Goal: Transaction & Acquisition: Purchase product/service

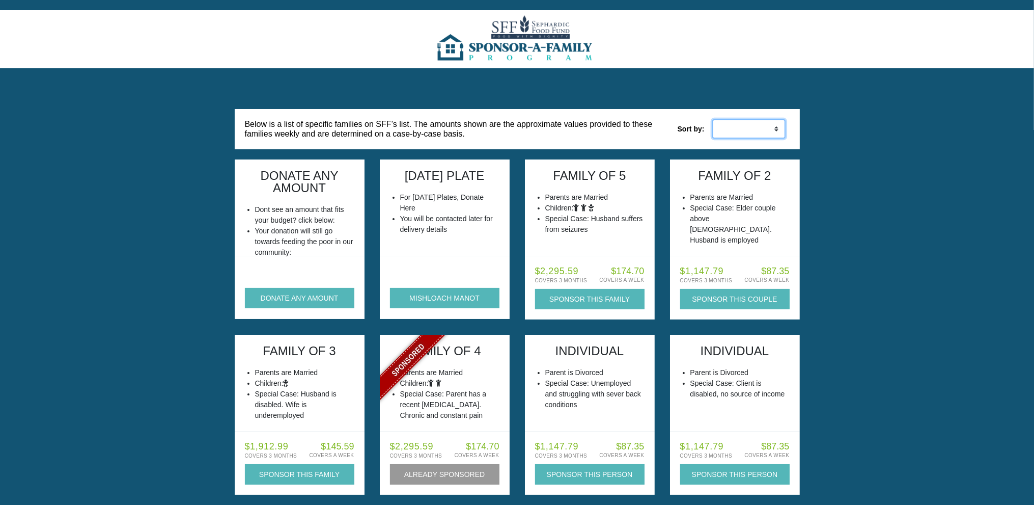
click at [745, 132] on select "Low to High High to Low" at bounding box center [748, 128] width 73 height 19
select select "weekly_asc"
click at [712, 119] on select "Low to High High to Low" at bounding box center [748, 128] width 73 height 19
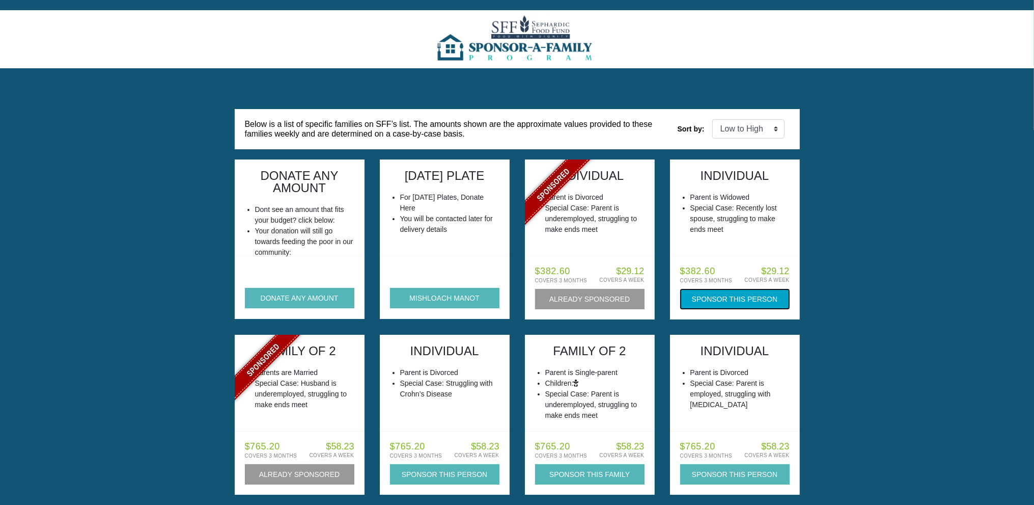
click at [763, 297] on button "Sponsor this Person" at bounding box center [734, 299] width 109 height 20
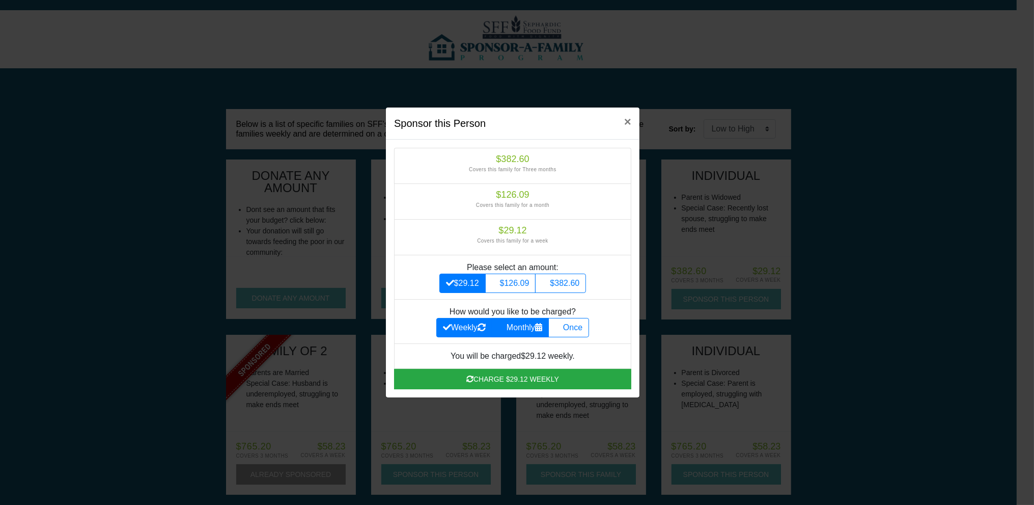
click at [533, 324] on label "Monthly" at bounding box center [520, 327] width 57 height 19
click at [505, 324] on input "Monthly" at bounding box center [502, 324] width 7 height 7
radio input "true"
click at [556, 285] on label "$382.60" at bounding box center [560, 282] width 51 height 19
click at [548, 284] on input "$382.60" at bounding box center [545, 280] width 7 height 7
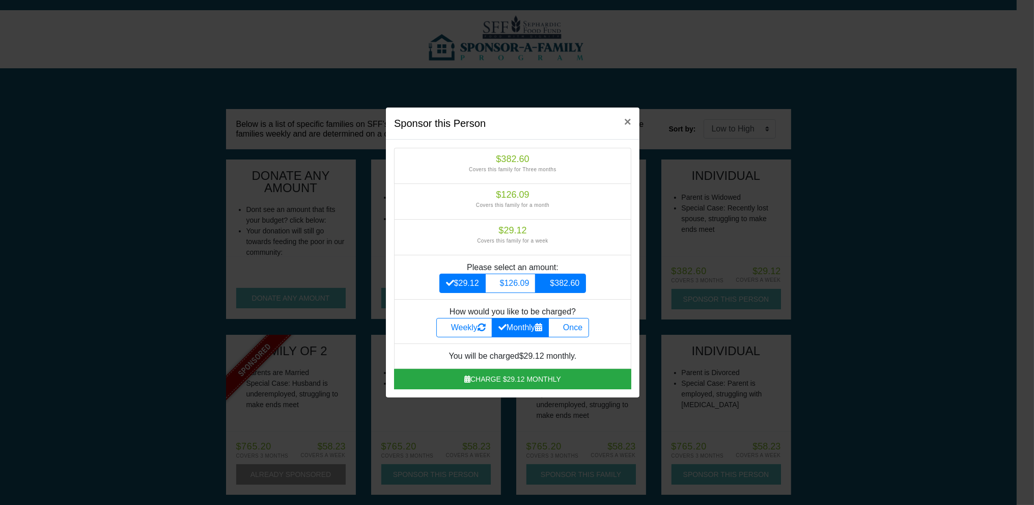
radio input "true"
click at [563, 327] on icon at bounding box center [559, 327] width 8 height 8
click at [562, 327] on input "Once" at bounding box center [558, 324] width 7 height 7
radio input "true"
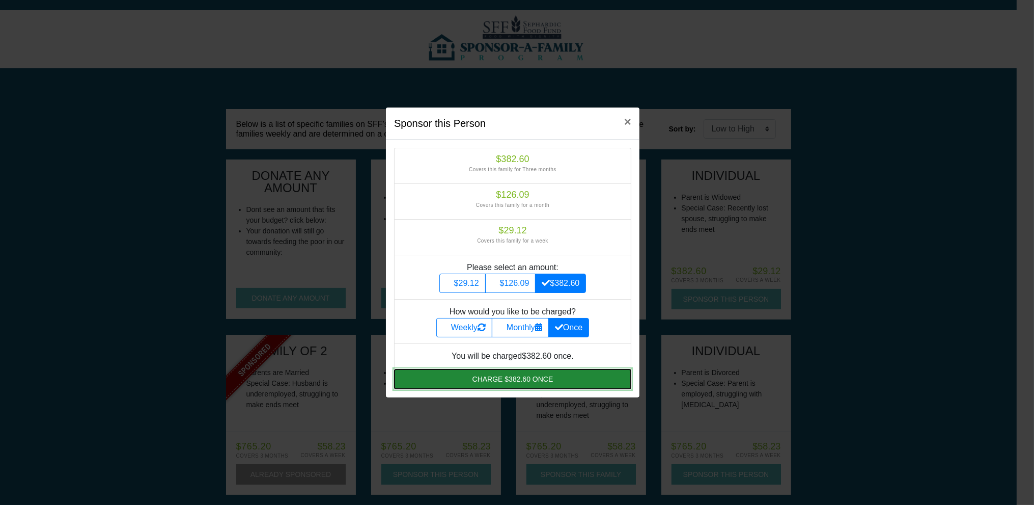
click at [543, 375] on button "Charge $382.60 once" at bounding box center [512, 379] width 237 height 20
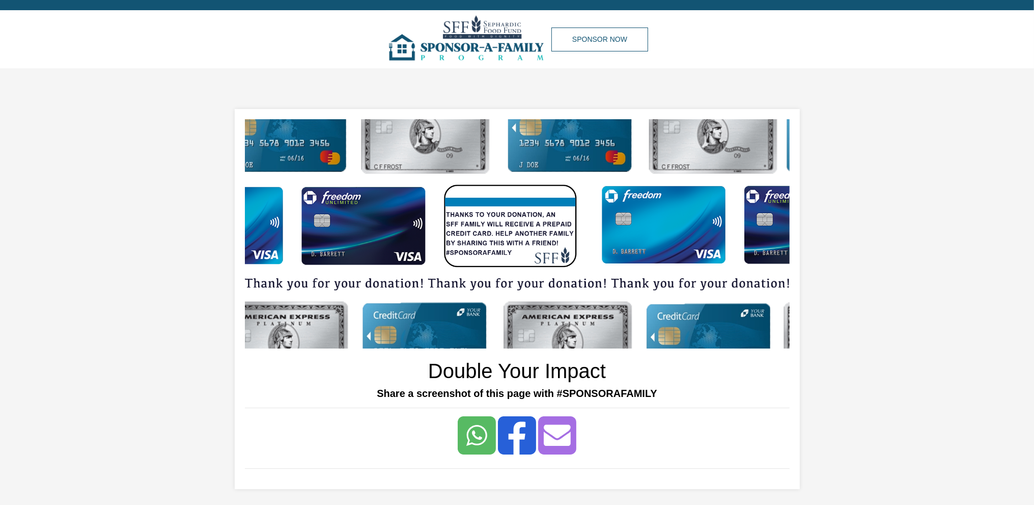
click at [485, 32] on img at bounding box center [469, 39] width 166 height 58
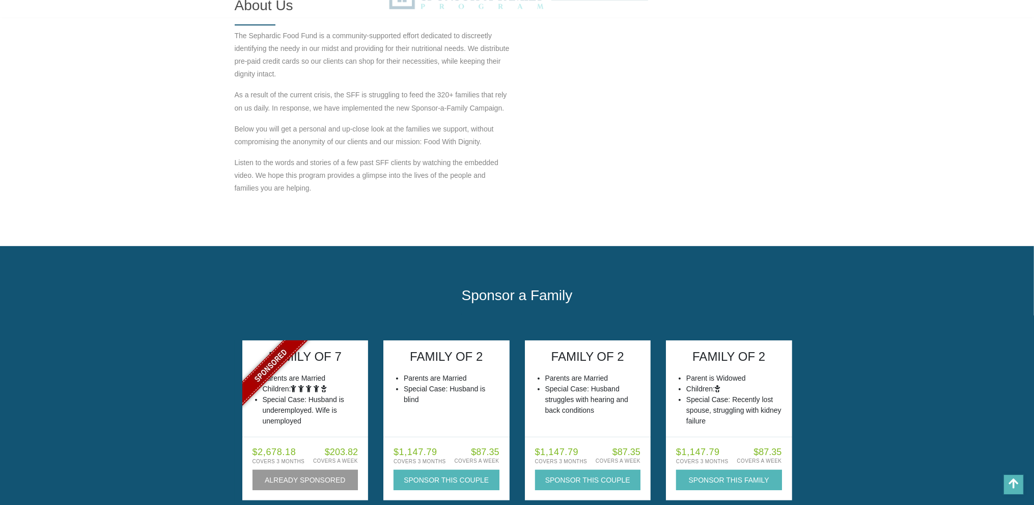
scroll to position [665, 0]
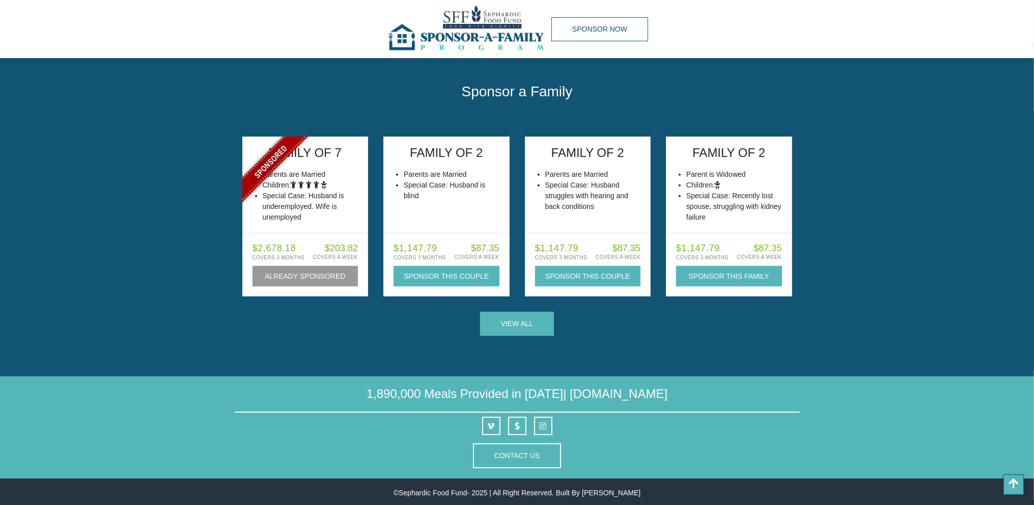
click at [502, 475] on footer "1,890,000 Meals Provided in 2024 | TheSFF.org Contact Us" at bounding box center [517, 427] width 1034 height 102
click at [503, 462] on button "Contact Us" at bounding box center [517, 455] width 89 height 25
click at [501, 460] on button "Contact Us" at bounding box center [517, 455] width 89 height 25
click at [505, 458] on link "Contact Us" at bounding box center [518, 455] width 46 height 8
